Goal: Task Accomplishment & Management: Use online tool/utility

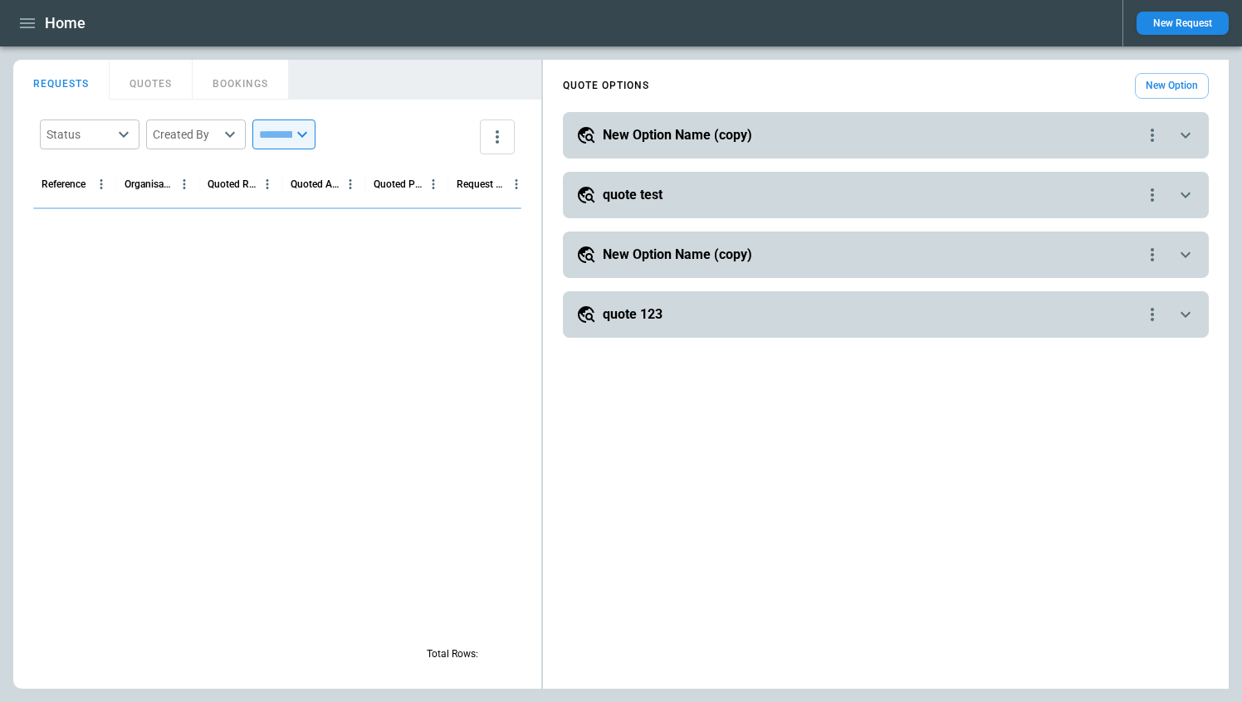
click at [26, 22] on icon "button" at bounding box center [27, 23] width 20 height 20
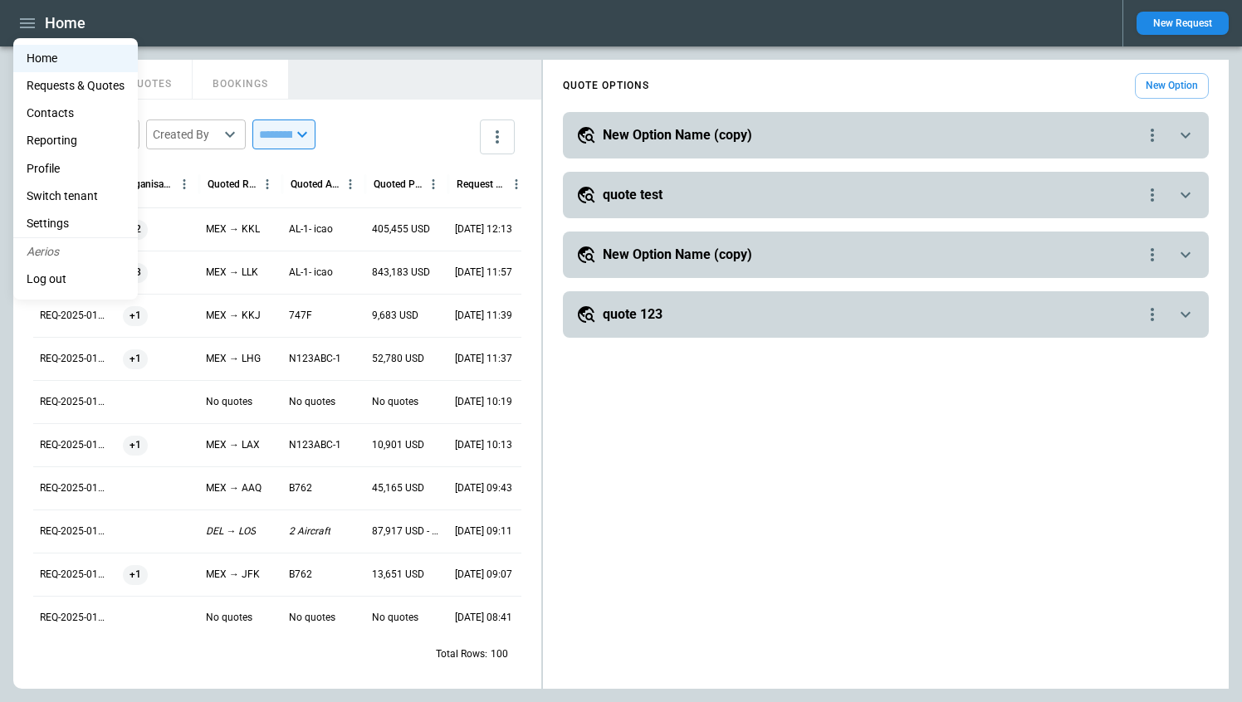
click at [228, 318] on div at bounding box center [621, 351] width 1242 height 702
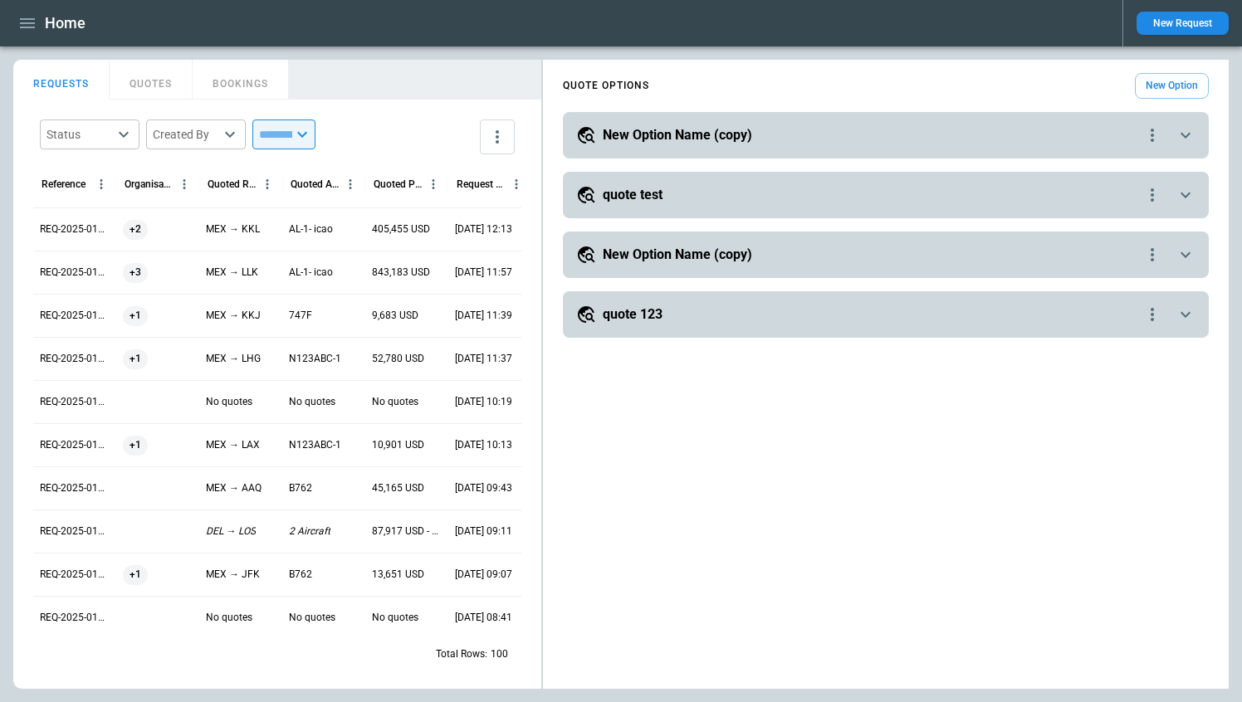
click at [197, 303] on div "+1" at bounding box center [157, 315] width 83 height 43
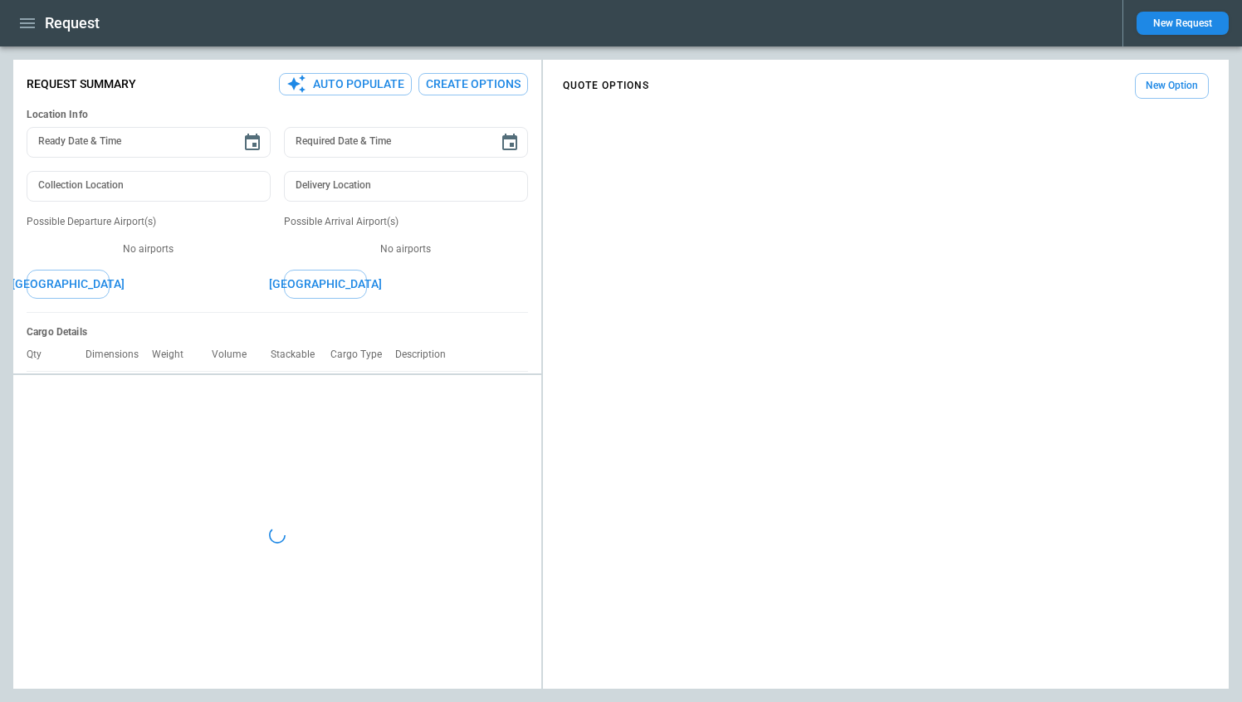
click at [441, 80] on button "Create Options" at bounding box center [473, 84] width 110 height 22
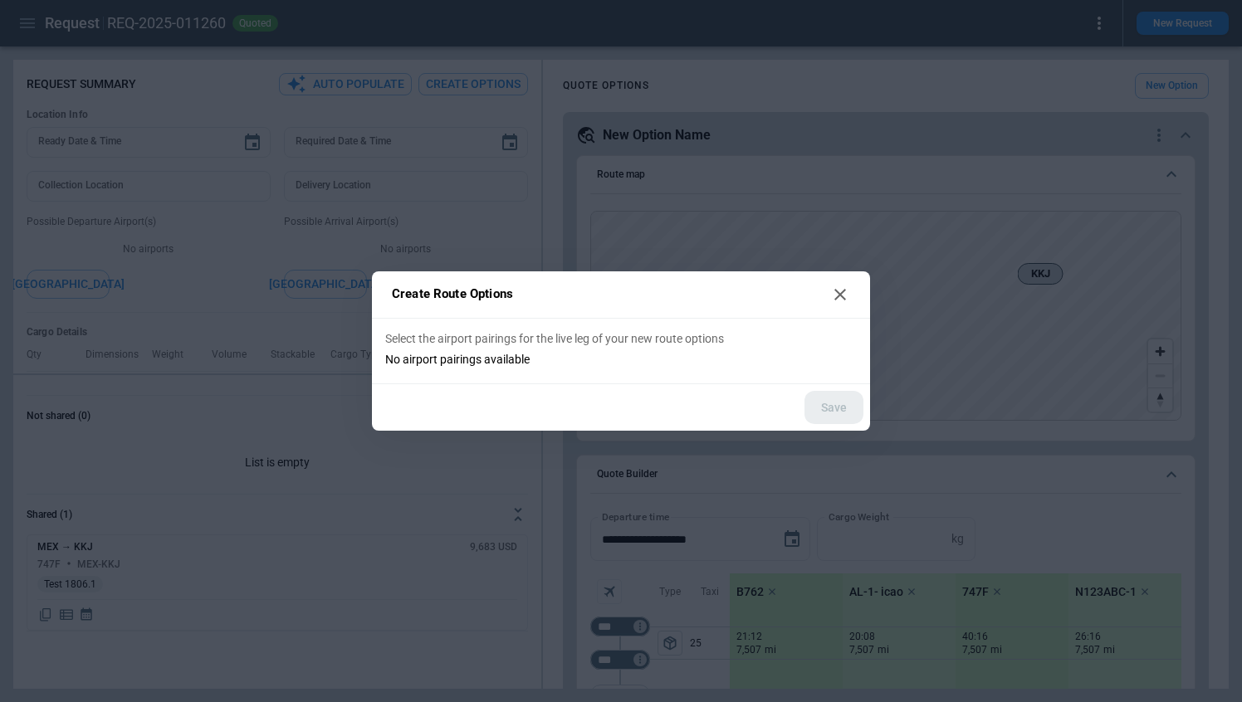
click at [468, 142] on div "Create Route Options Select the airport pairings for the live leg of your new r…" at bounding box center [621, 351] width 1242 height 702
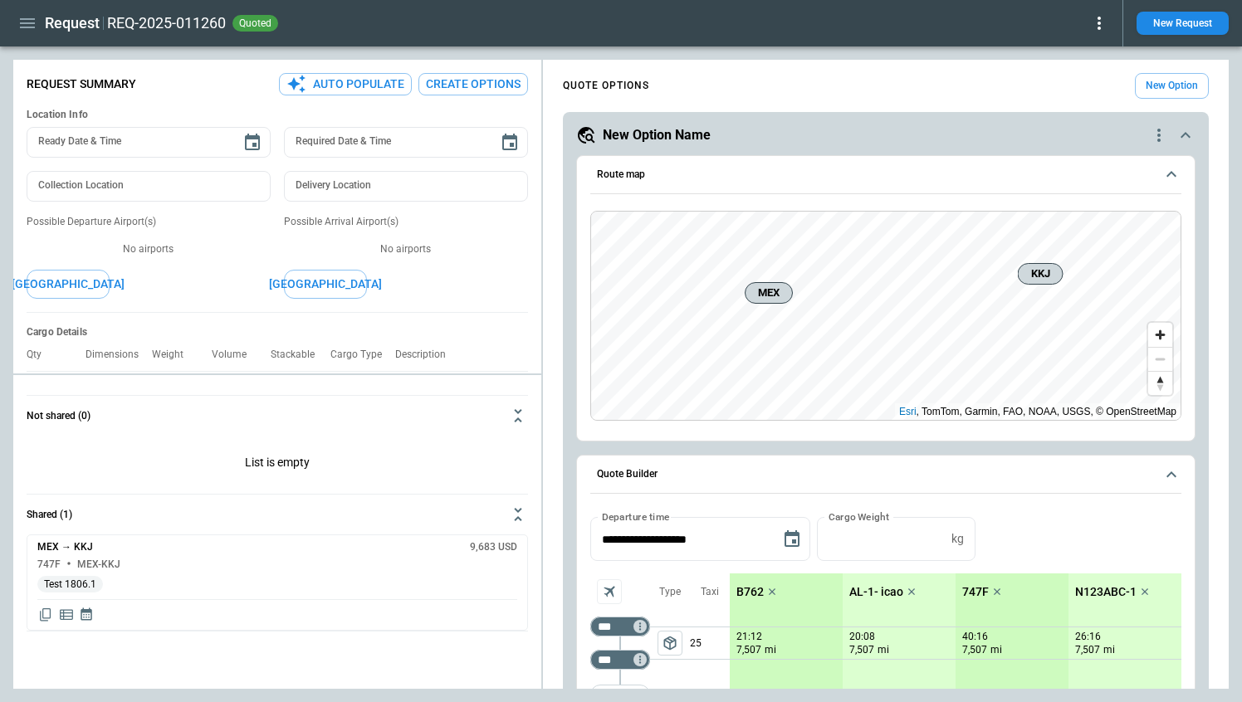
click at [387, 85] on button "Auto Populate" at bounding box center [345, 84] width 133 height 22
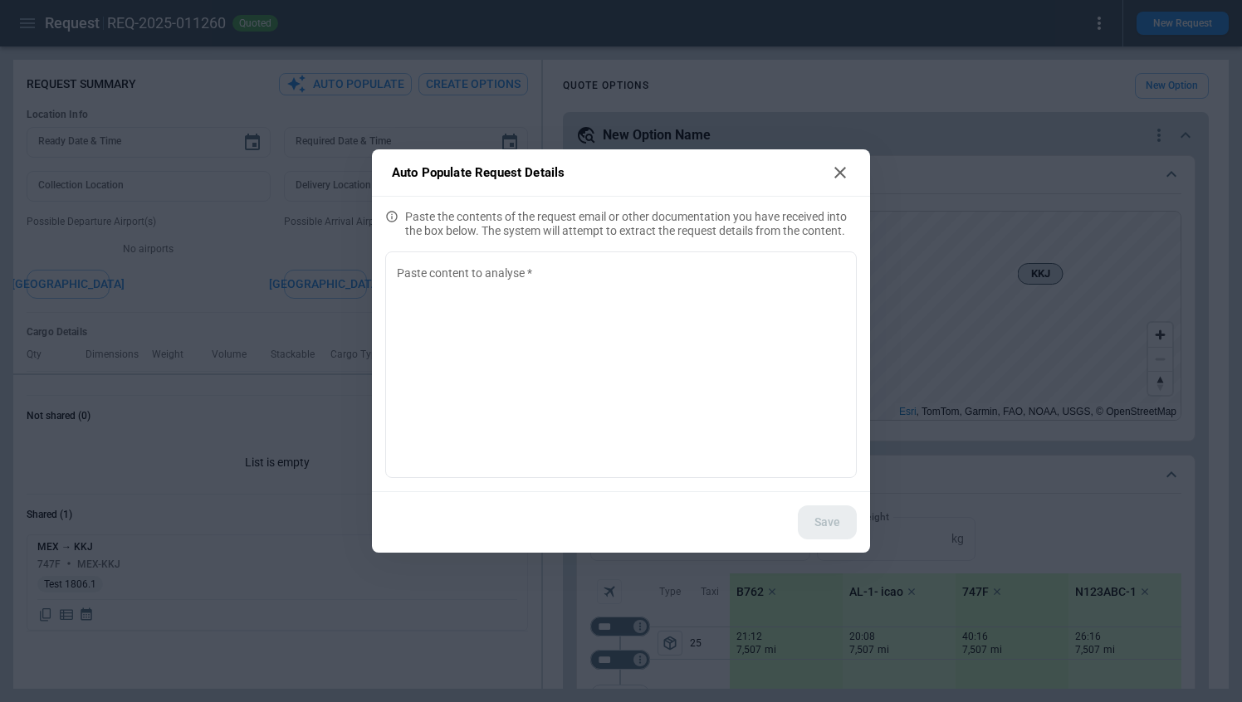
click at [321, 481] on div "Auto Populate Request Details Paste the contents of the request email or other …" at bounding box center [621, 351] width 1242 height 702
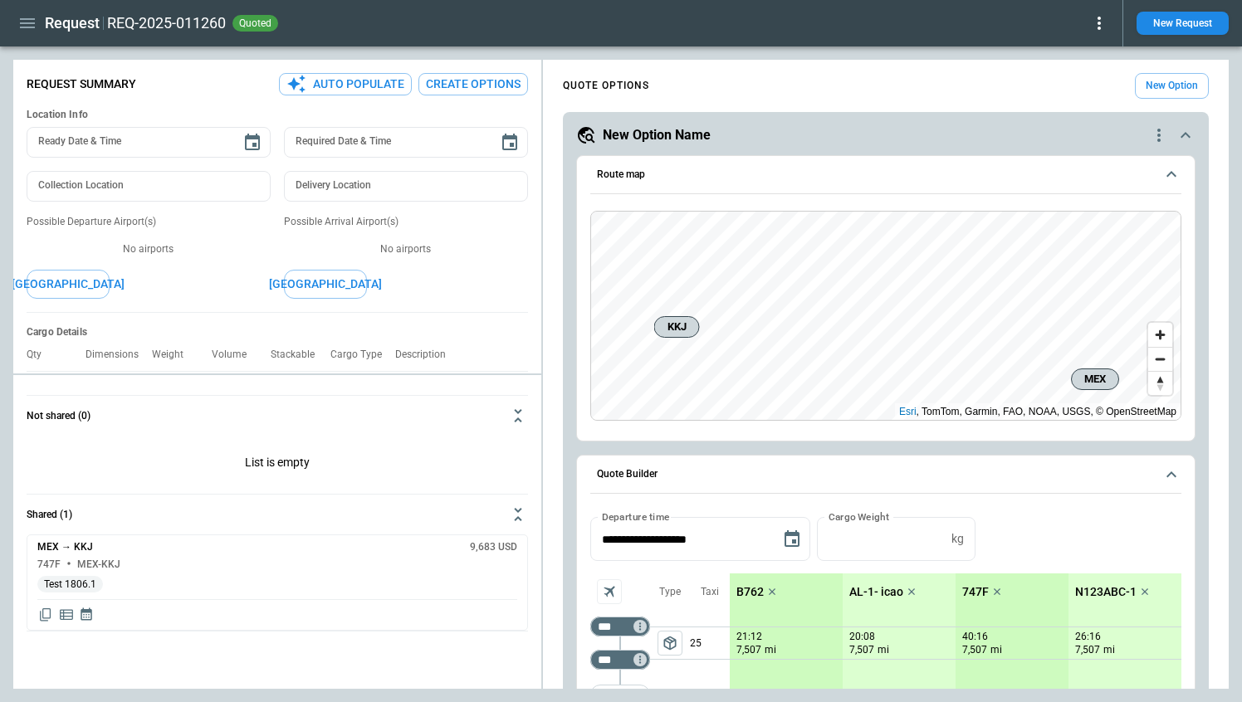
click at [1097, 23] on icon at bounding box center [1099, 23] width 20 height 20
click at [1073, 98] on button "Decline" at bounding box center [1080, 99] width 55 height 24
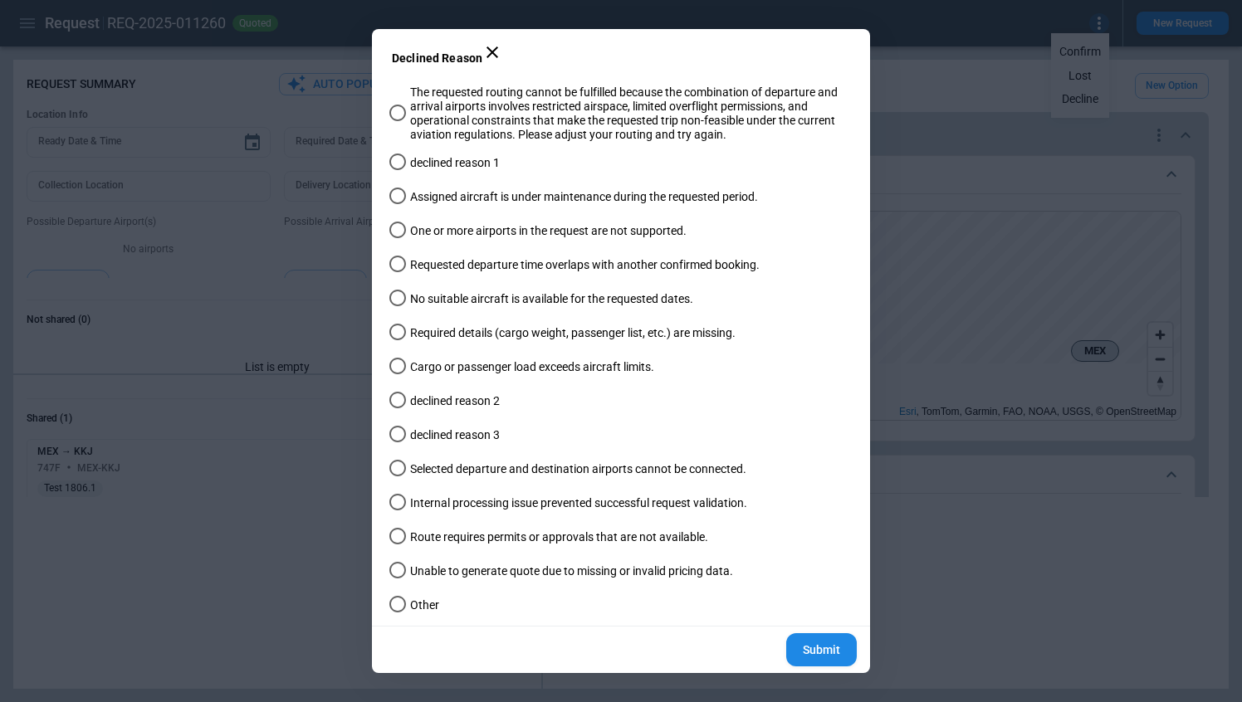
type textarea "*"
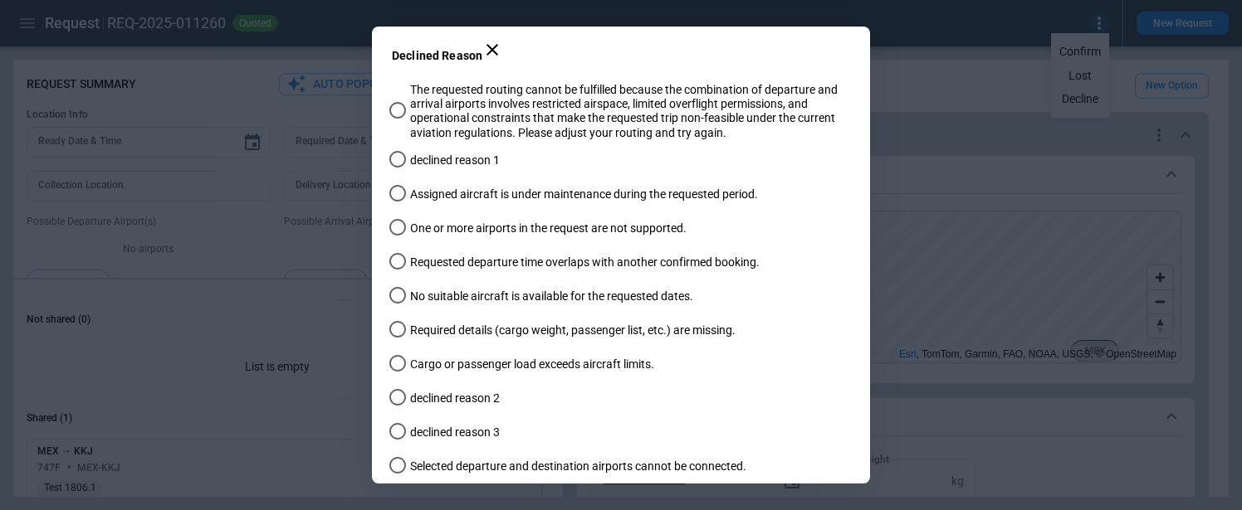
click at [1027, 296] on div "Declined Reason The requested routing cannot be fulfilled because the combinati…" at bounding box center [621, 255] width 1242 height 510
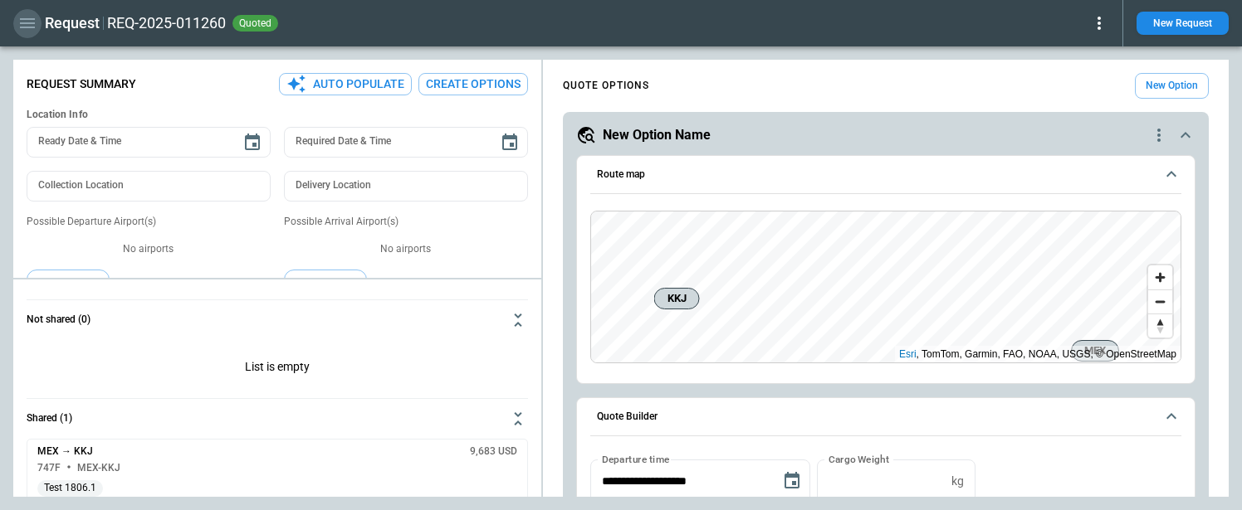
click at [30, 21] on icon "button" at bounding box center [27, 23] width 20 height 20
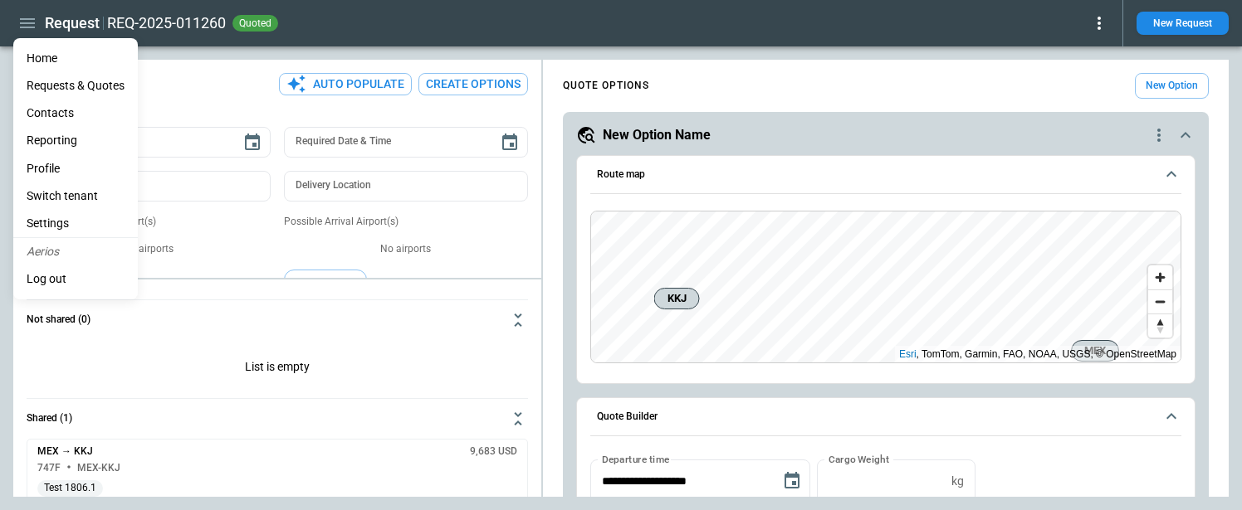
click at [69, 137] on li "Reporting" at bounding box center [75, 140] width 125 height 27
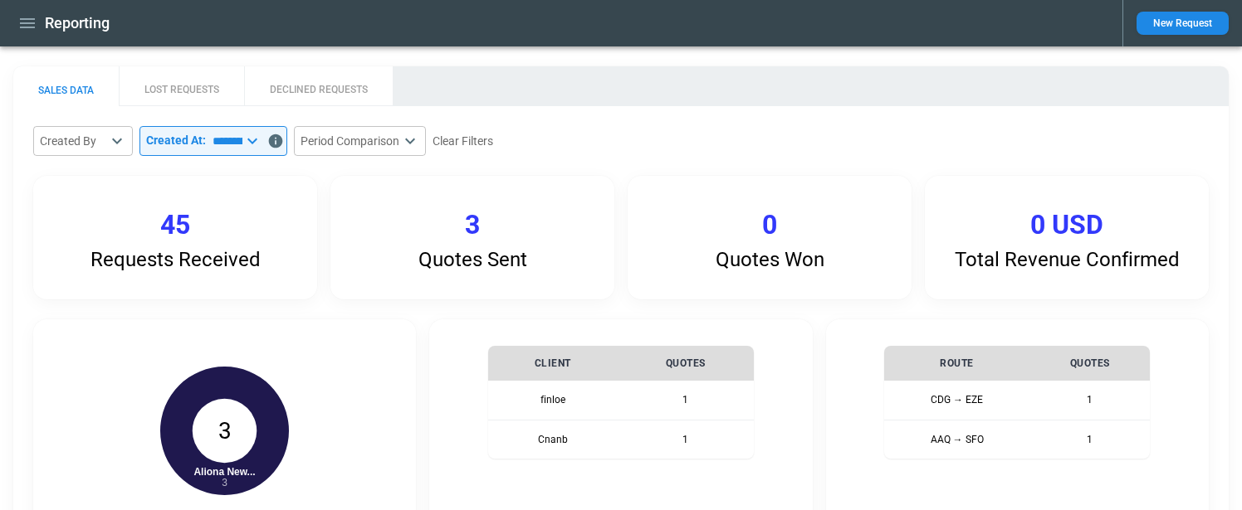
click at [12, 23] on div "Reporting New Request" at bounding box center [621, 23] width 1242 height 46
click at [27, 24] on icon "button" at bounding box center [27, 23] width 20 height 20
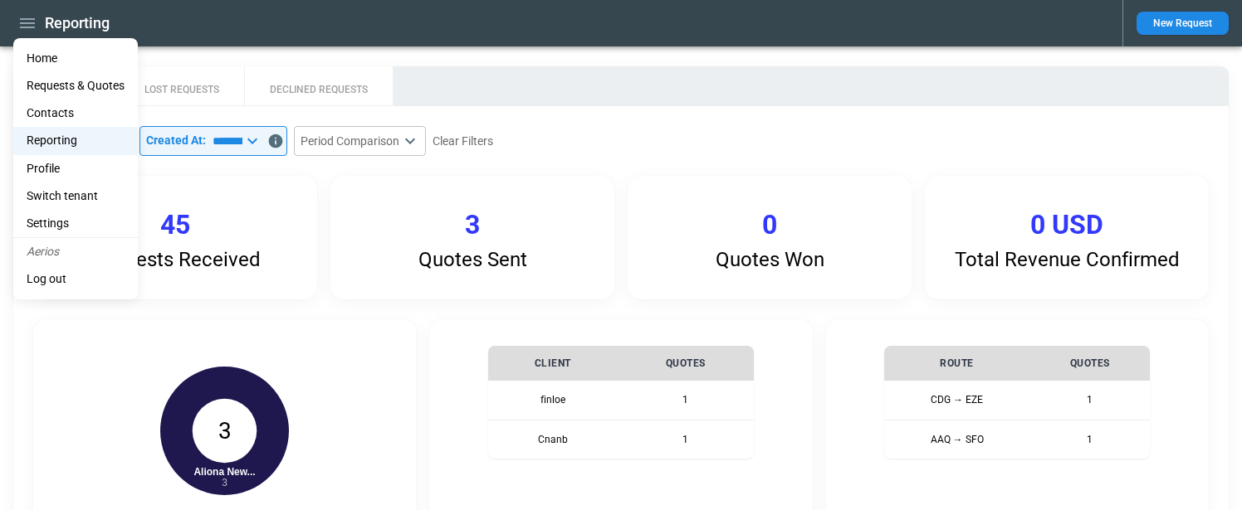
click at [92, 90] on Quotes "Requests & Quotes" at bounding box center [75, 85] width 125 height 27
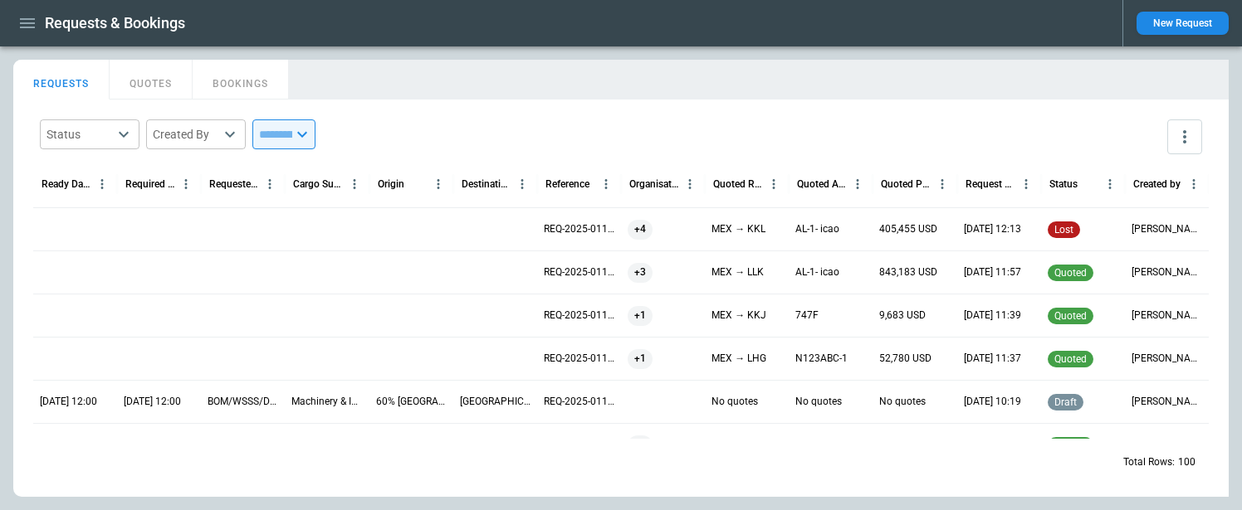
click at [856, 323] on div "747F" at bounding box center [831, 315] width 84 height 43
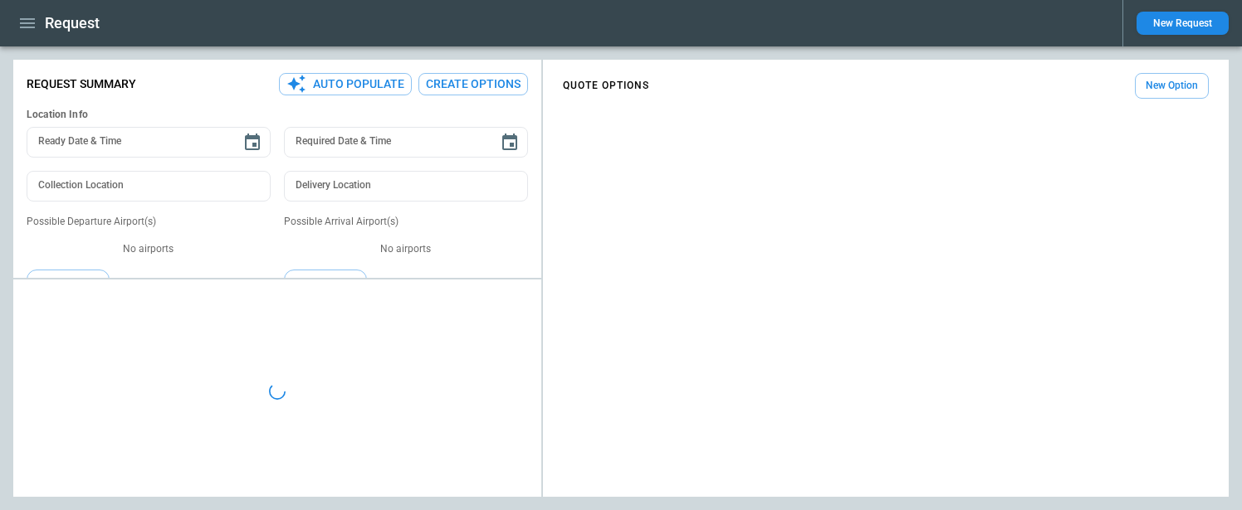
type textarea "*"
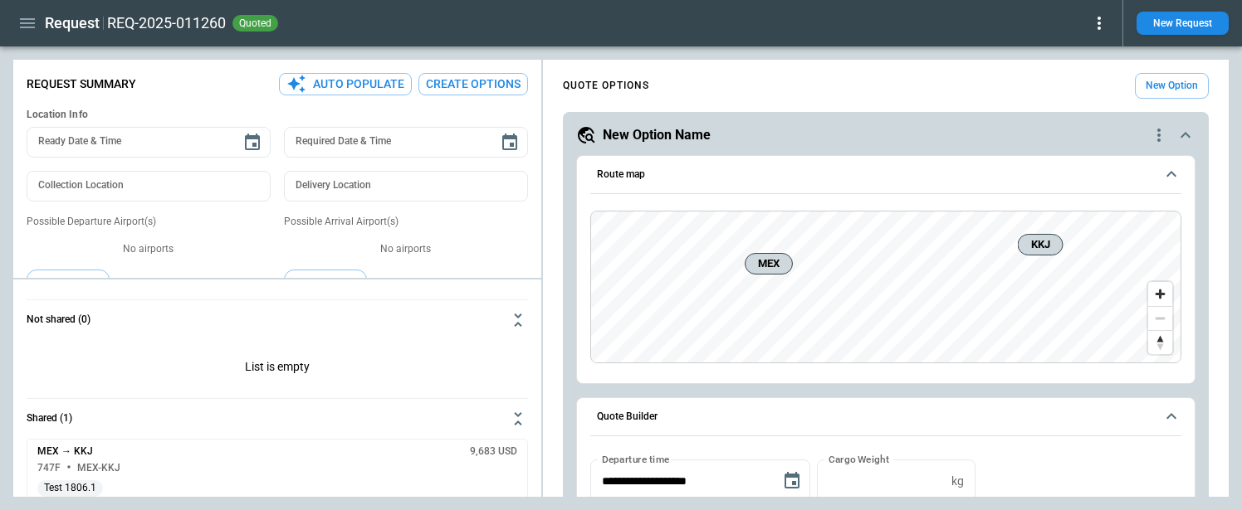
click at [1101, 22] on icon at bounding box center [1099, 23] width 20 height 20
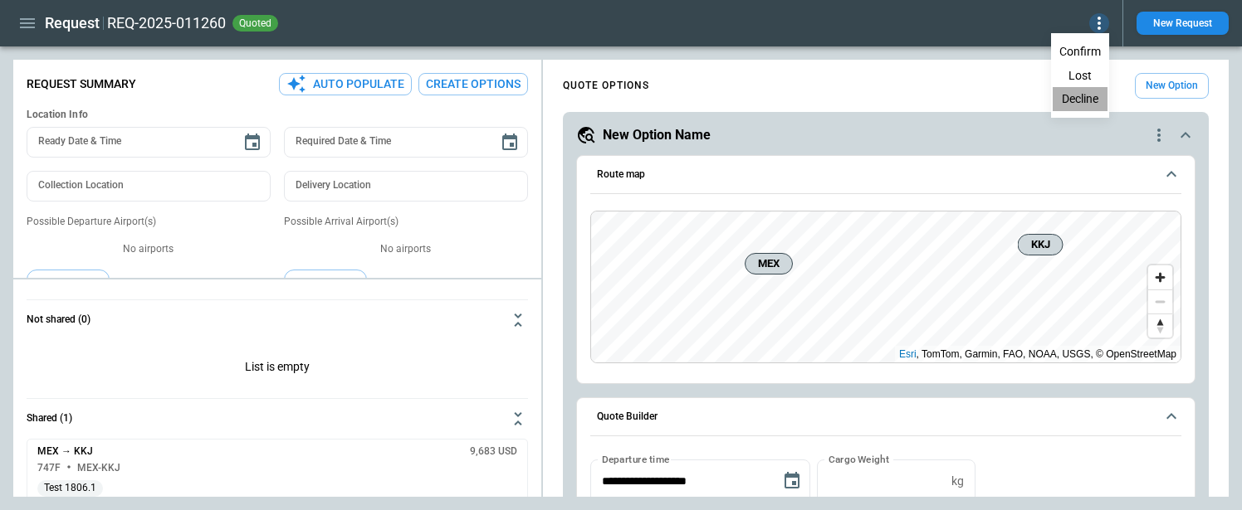
click at [1082, 91] on button "Decline" at bounding box center [1080, 99] width 55 height 24
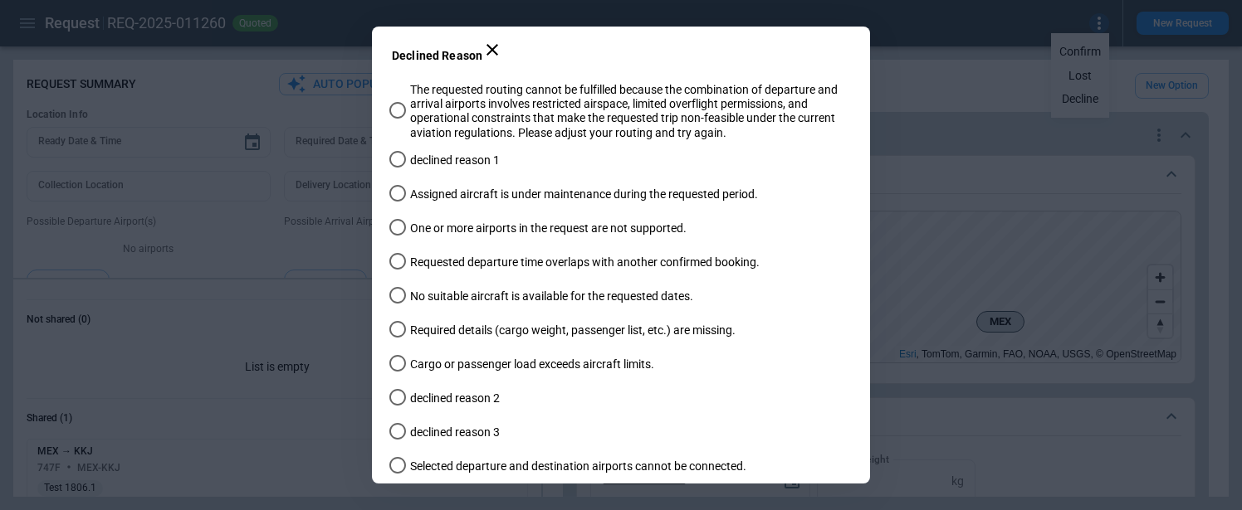
click at [931, 77] on div "Declined Reason The requested routing cannot be fulfilled because the combinati…" at bounding box center [621, 255] width 1242 height 510
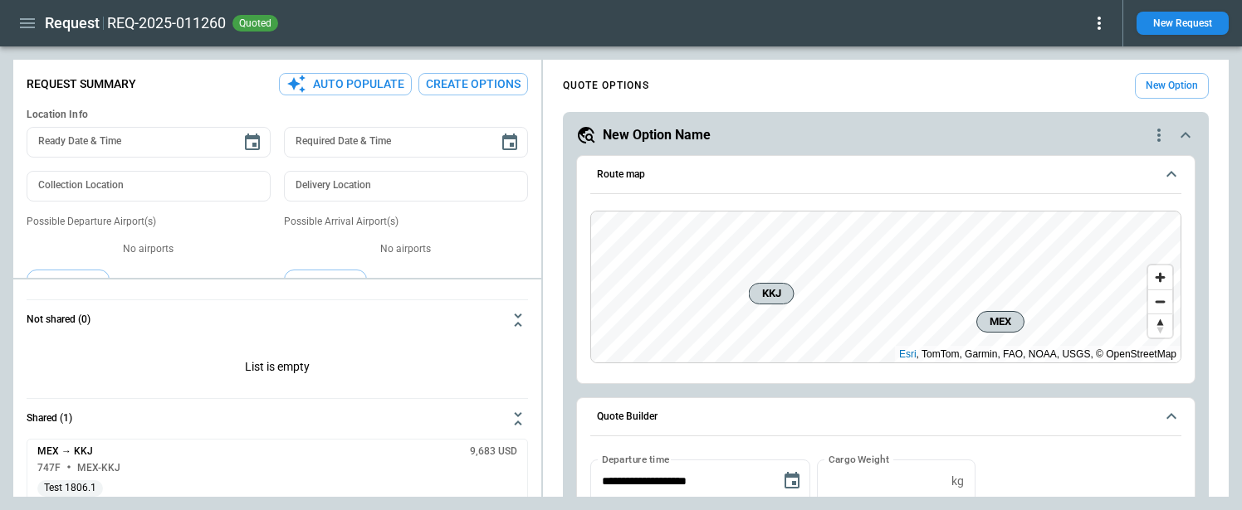
click at [1100, 30] on icon at bounding box center [1099, 23] width 20 height 20
click at [1068, 100] on button "Decline" at bounding box center [1080, 99] width 55 height 24
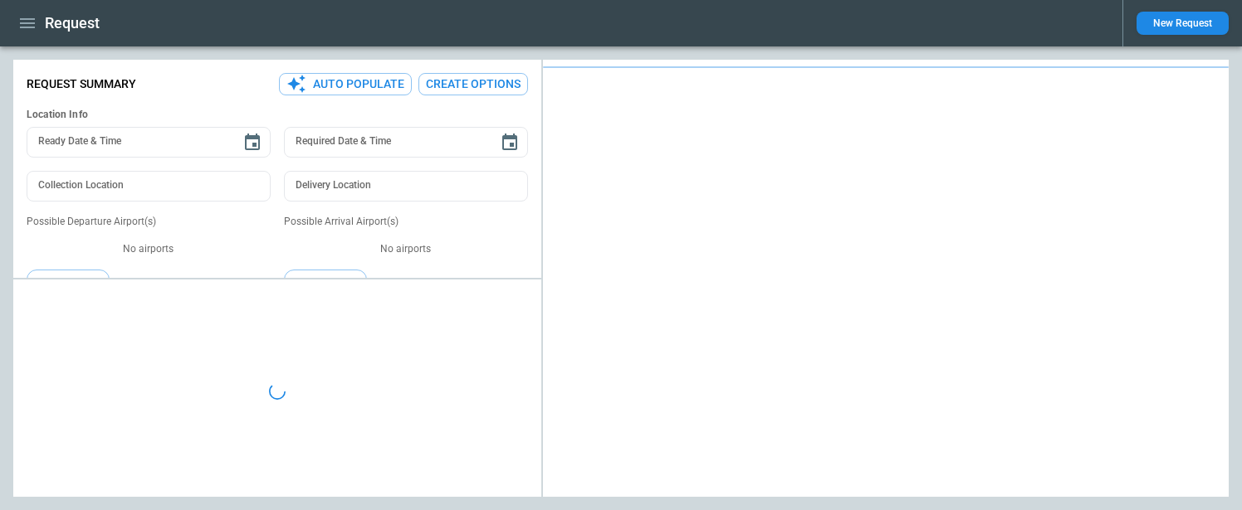
type textarea "*"
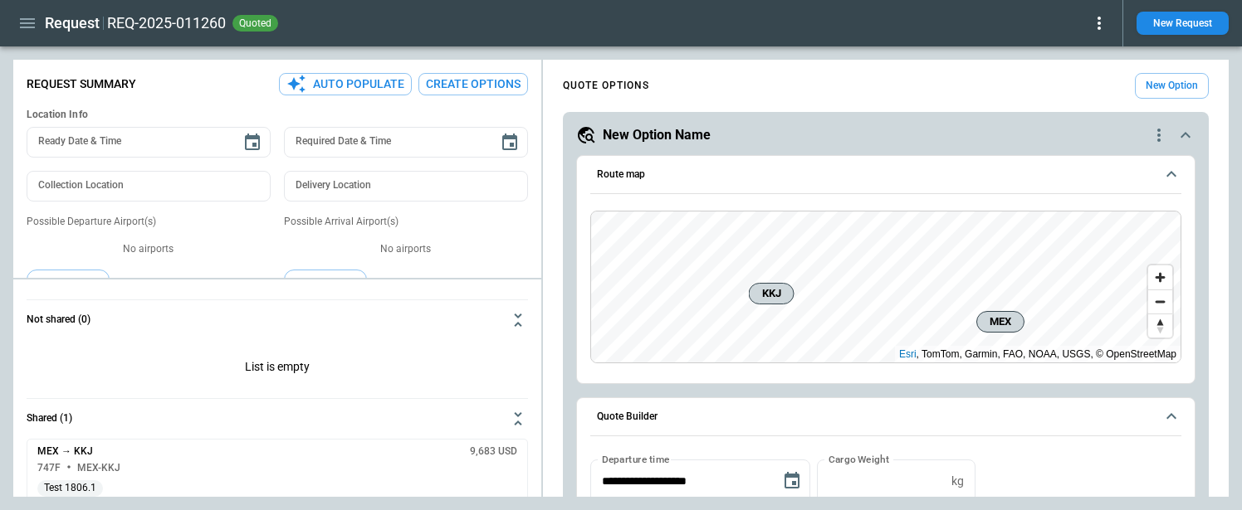
click at [467, 81] on button "Create Options" at bounding box center [473, 84] width 110 height 22
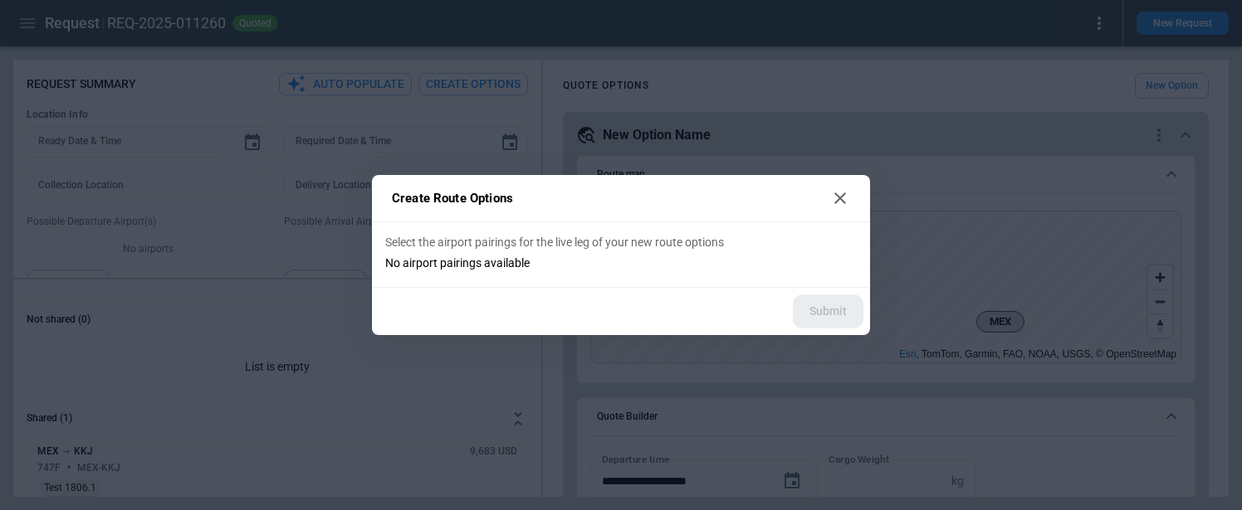
click at [357, 76] on div "Create Route Options Select the airport pairings for the live leg of your new r…" at bounding box center [621, 255] width 1242 height 510
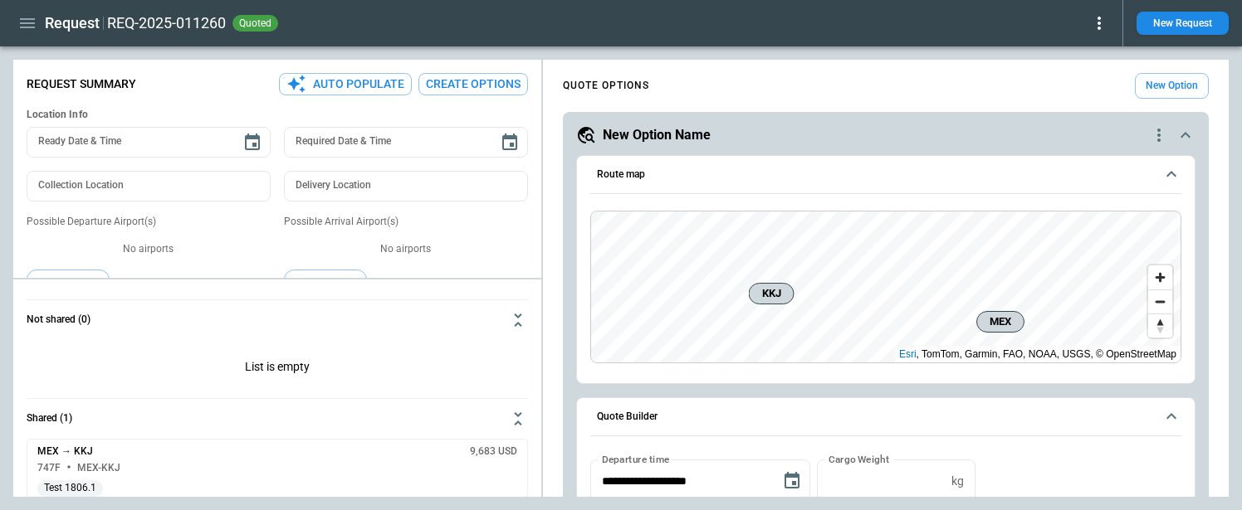
click at [350, 81] on button "Auto Populate" at bounding box center [345, 84] width 133 height 22
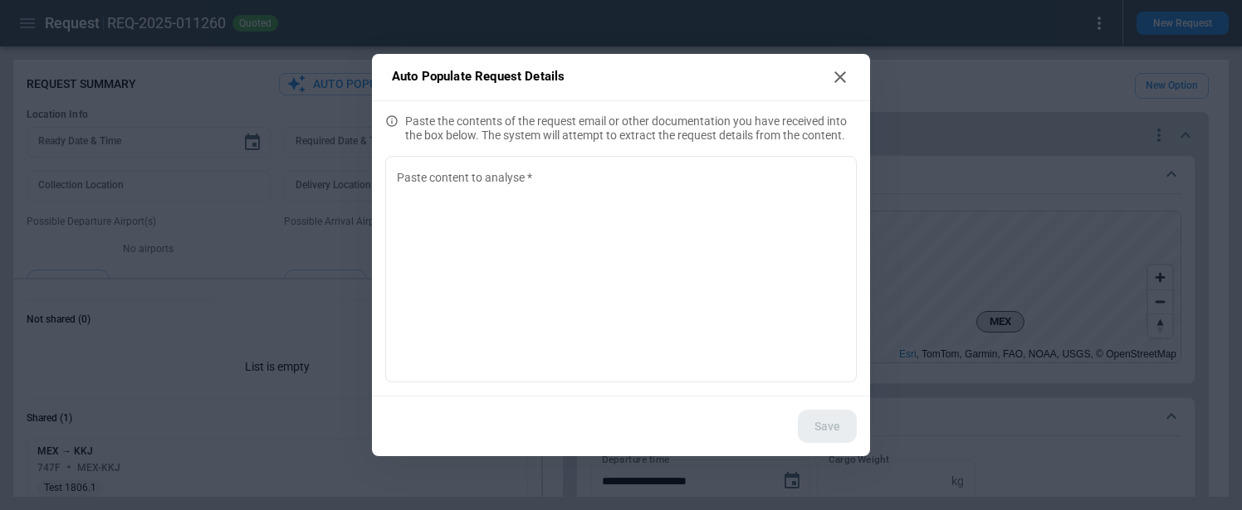
click at [323, 281] on div "Auto Populate Request Details Paste the contents of the request email or other …" at bounding box center [621, 255] width 1242 height 510
type textarea "*"
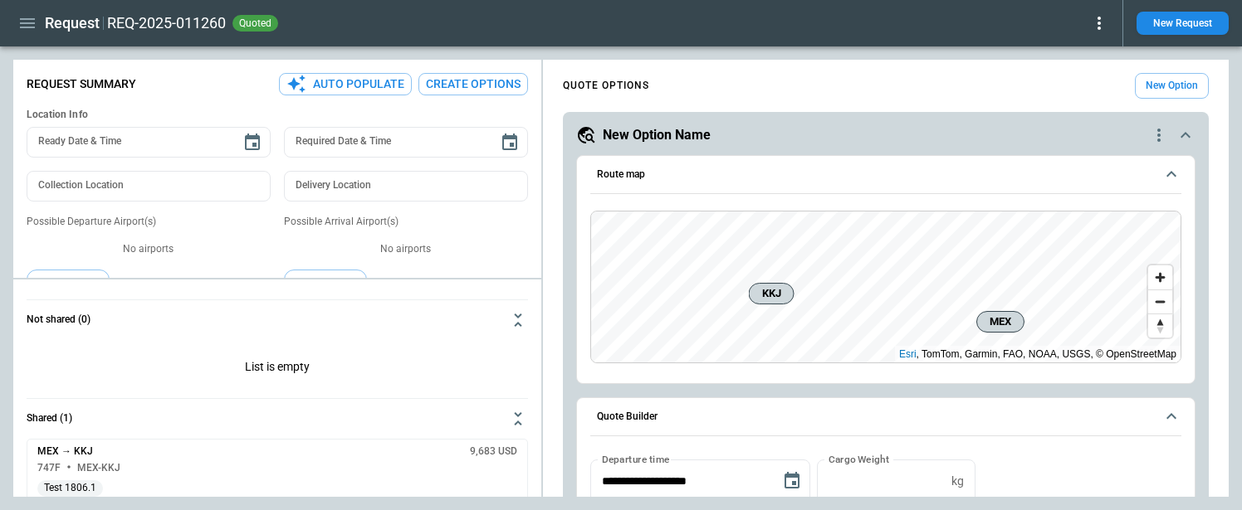
click at [1100, 15] on icon at bounding box center [1099, 23] width 20 height 20
click at [1067, 99] on button "Decline" at bounding box center [1080, 99] width 55 height 24
